Goal: Task Accomplishment & Management: Complete application form

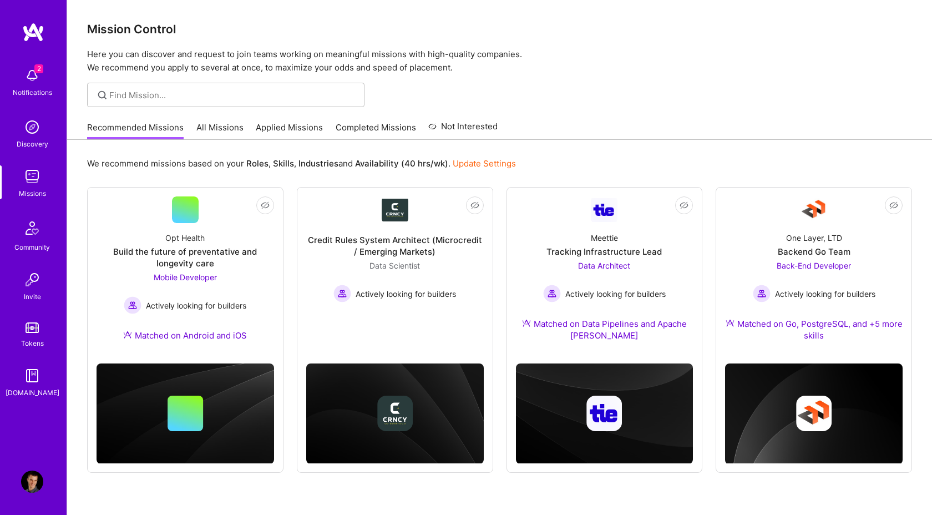
click at [291, 129] on link "Applied Missions" at bounding box center [289, 131] width 67 height 18
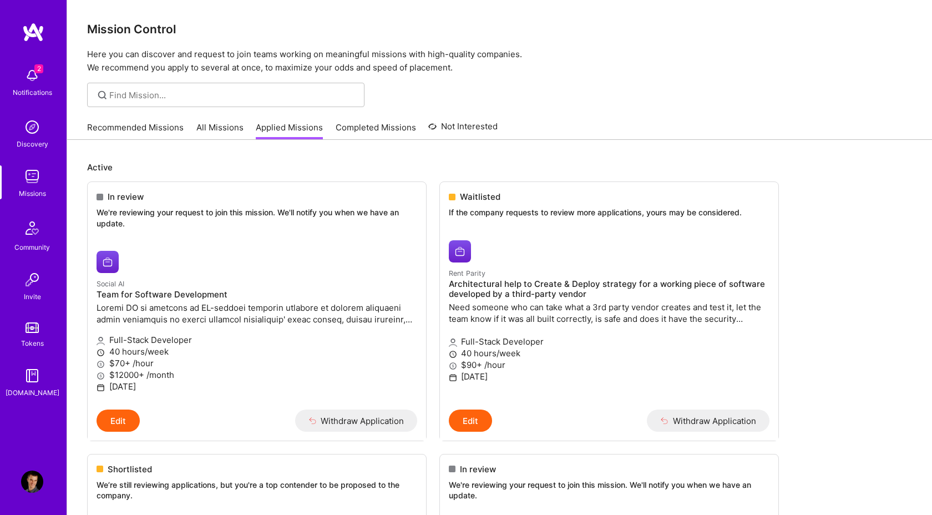
click at [26, 70] on img at bounding box center [32, 75] width 22 height 22
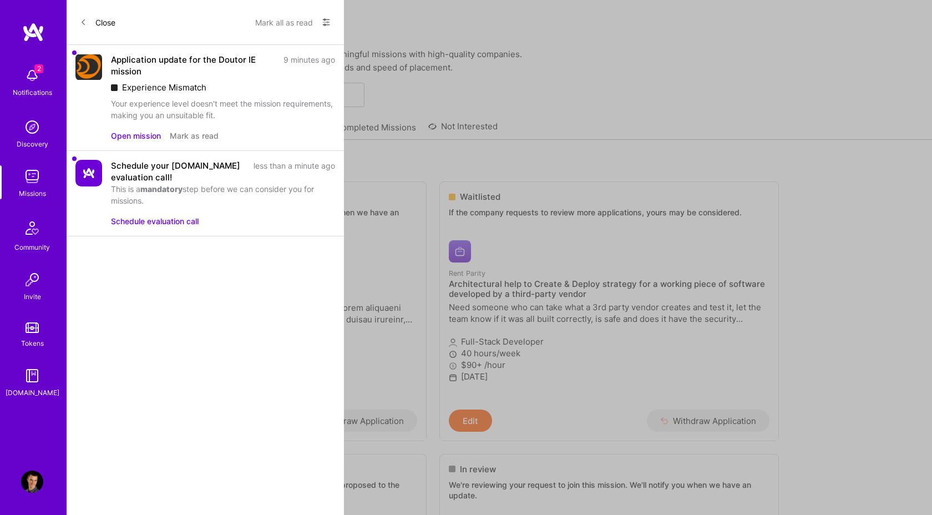
click at [199, 138] on button "Mark as read" at bounding box center [194, 136] width 49 height 12
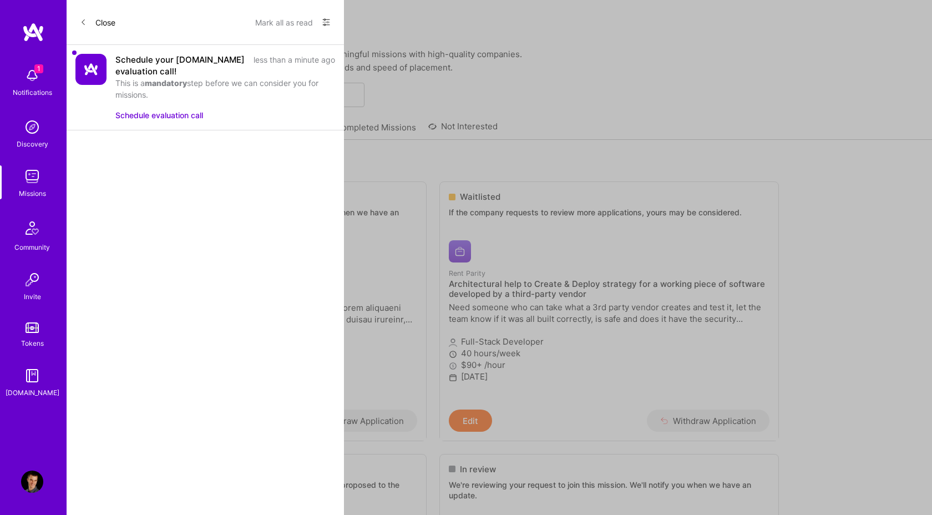
click at [287, 19] on button "Mark all as read" at bounding box center [284, 22] width 58 height 18
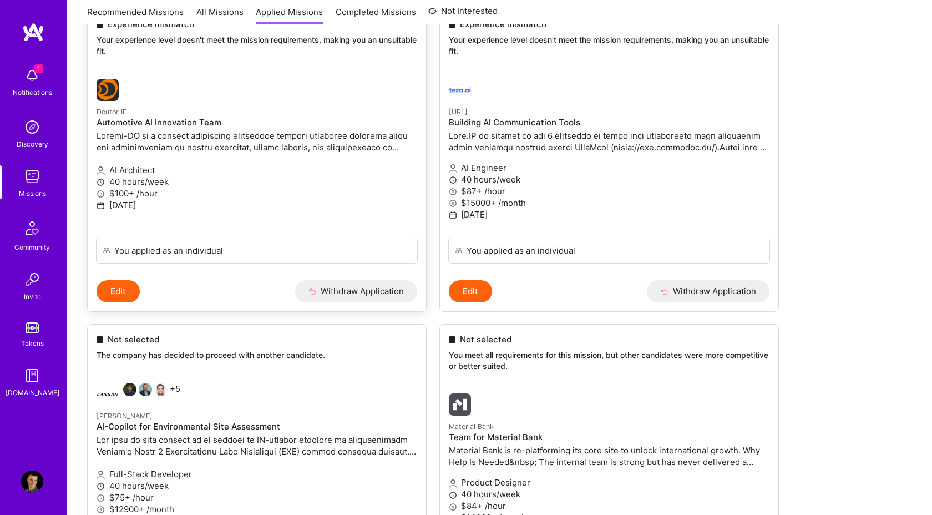
scroll to position [3032, 0]
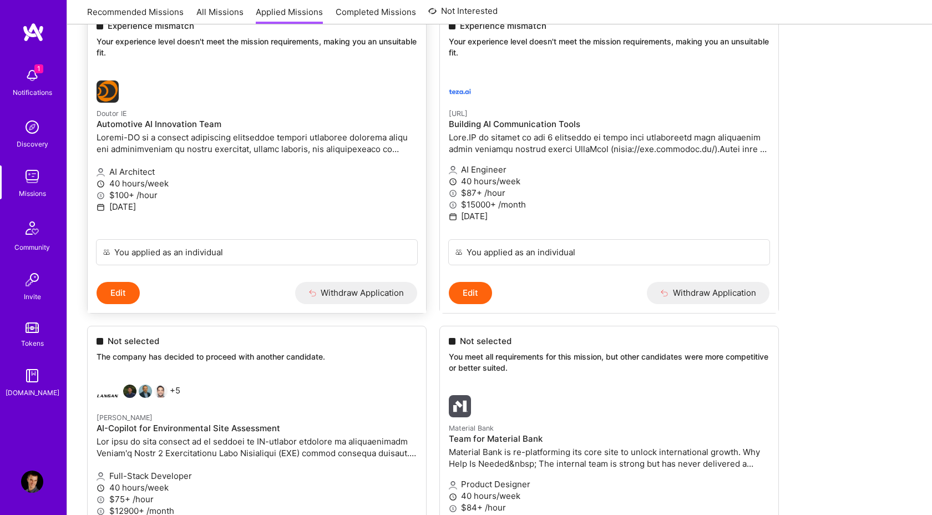
click at [200, 144] on p at bounding box center [257, 142] width 321 height 23
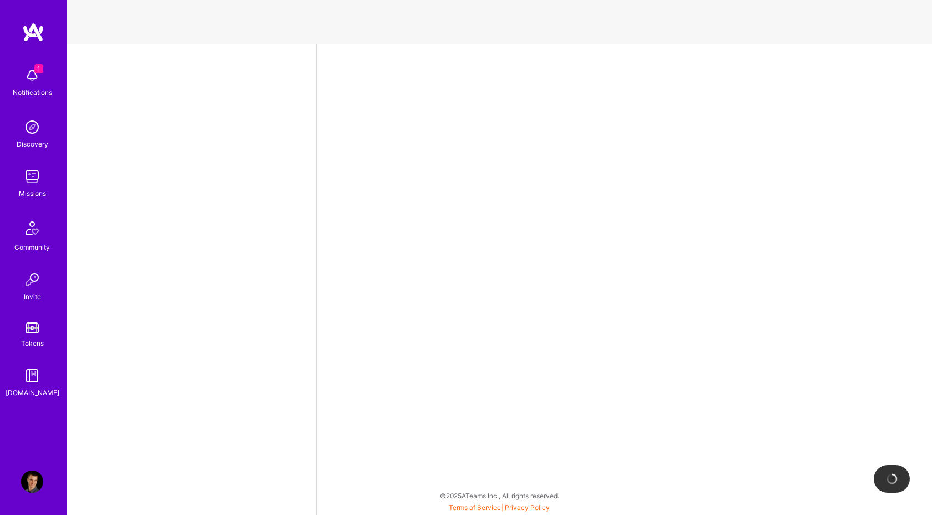
select select "AT"
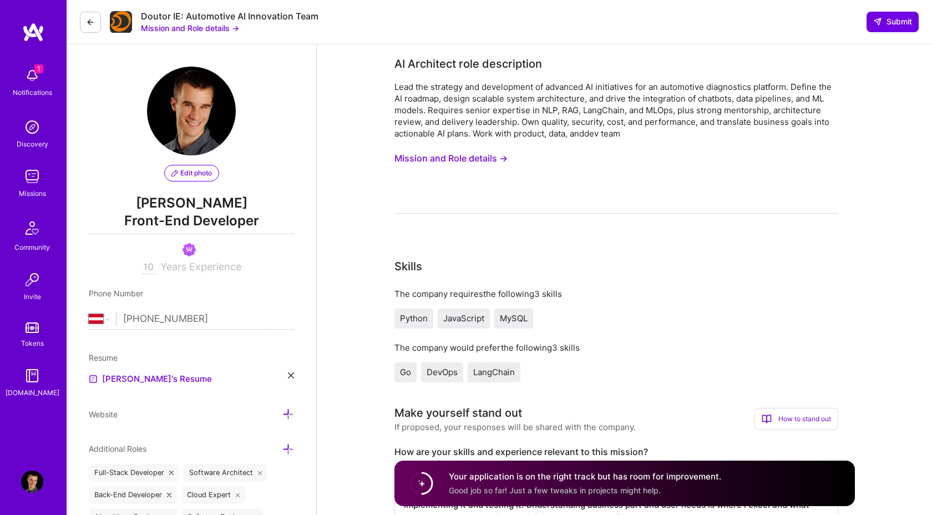
click at [436, 152] on button "Mission and Role details →" at bounding box center [450, 158] width 113 height 21
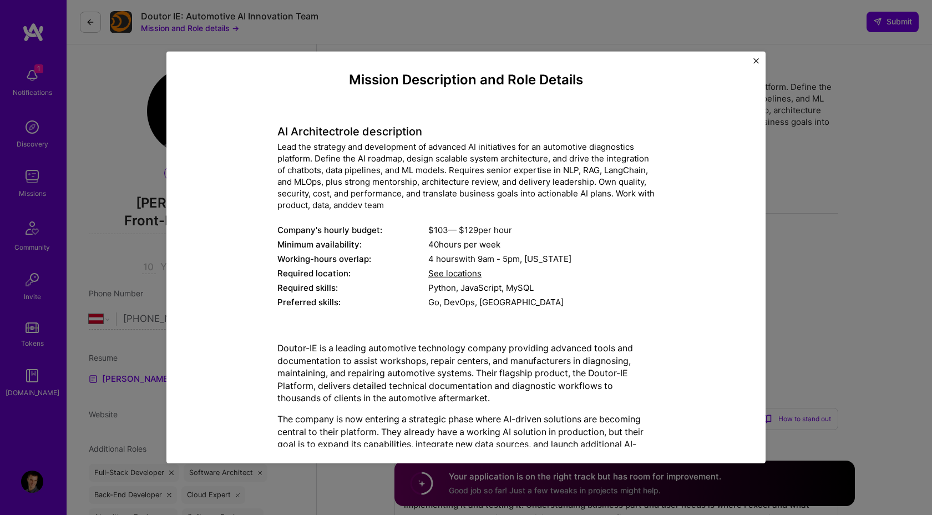
scroll to position [3, 0]
